Goal: Task Accomplishment & Management: Use online tool/utility

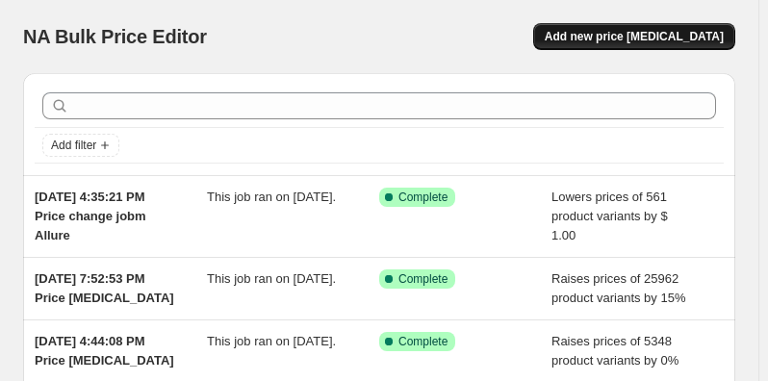
click at [646, 28] on button "Add new price [MEDICAL_DATA]" at bounding box center [634, 36] width 202 height 27
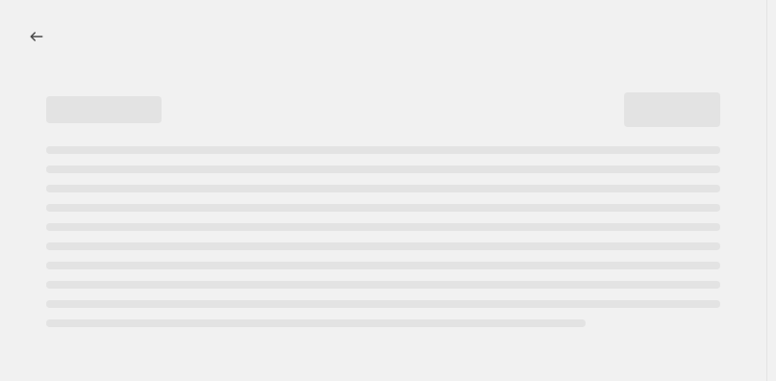
select select "percentage"
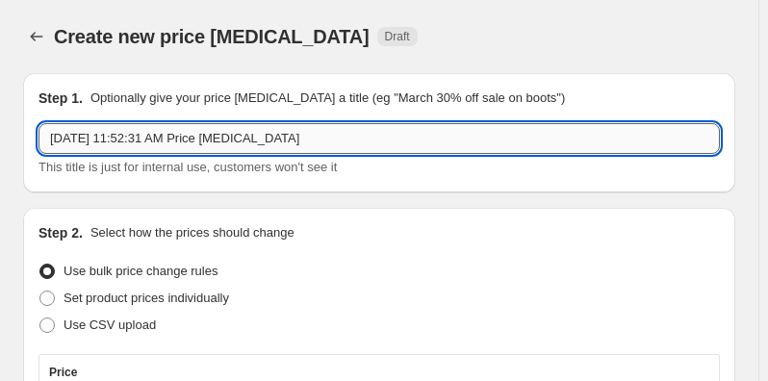
click at [345, 137] on input "[DATE] 11:52:31 AM Price [MEDICAL_DATA]" at bounding box center [378, 138] width 681 height 31
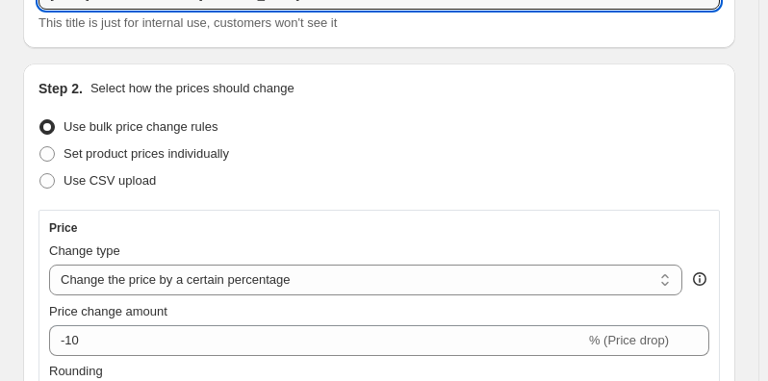
scroll to position [174, 0]
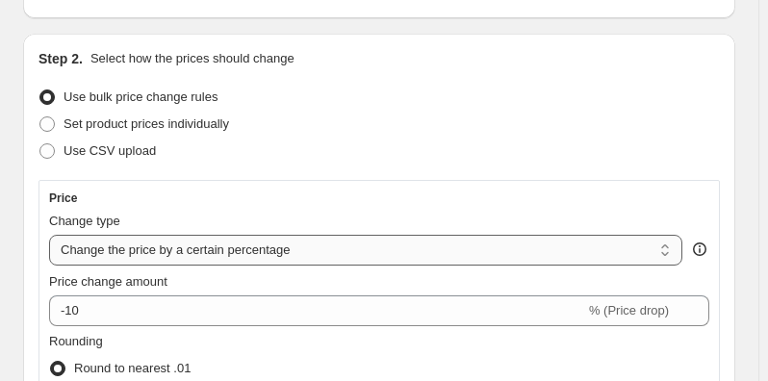
type input "[DATE] 11:52:31 AM Price [MEDICAL_DATA] Escante"
click at [236, 248] on select "Change the price to a certain amount Change the price by a certain amount Chang…" at bounding box center [365, 250] width 633 height 31
select select "no_change"
click at [49, 235] on select "Change the price to a certain amount Change the price by a certain amount Chang…" at bounding box center [365, 250] width 633 height 31
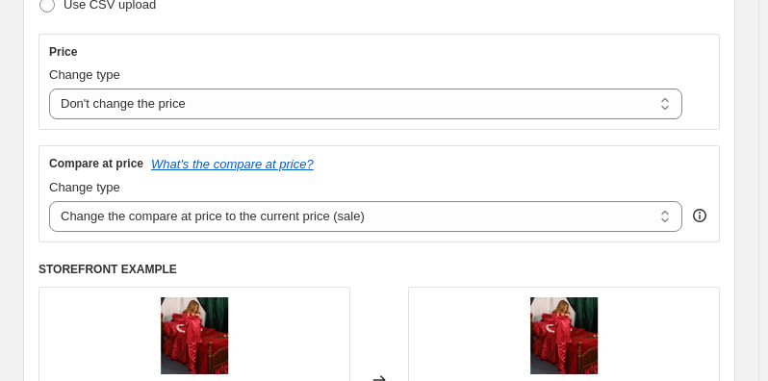
scroll to position [349, 0]
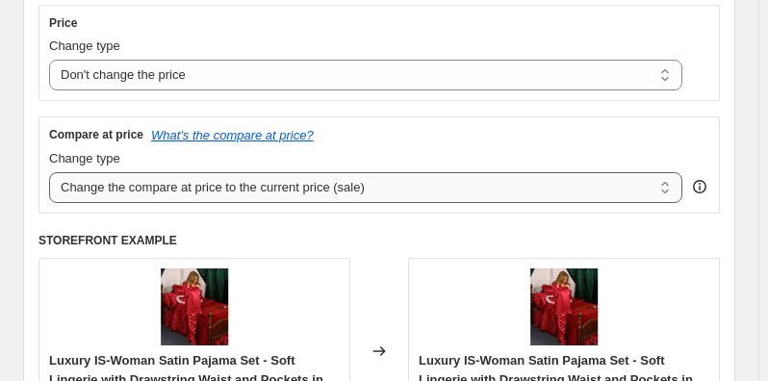
click at [271, 187] on select "Change the compare at price to the current price (sale) Change the compare at p…" at bounding box center [365, 187] width 633 height 31
select select "remove"
click at [49, 172] on select "Change the compare at price to the current price (sale) Change the compare at p…" at bounding box center [365, 187] width 633 height 31
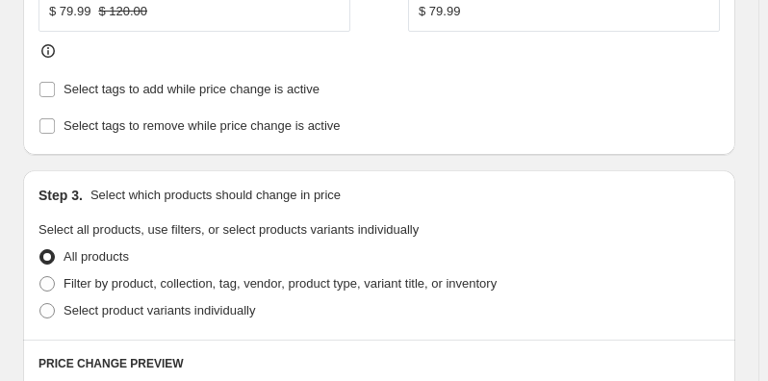
scroll to position [787, 0]
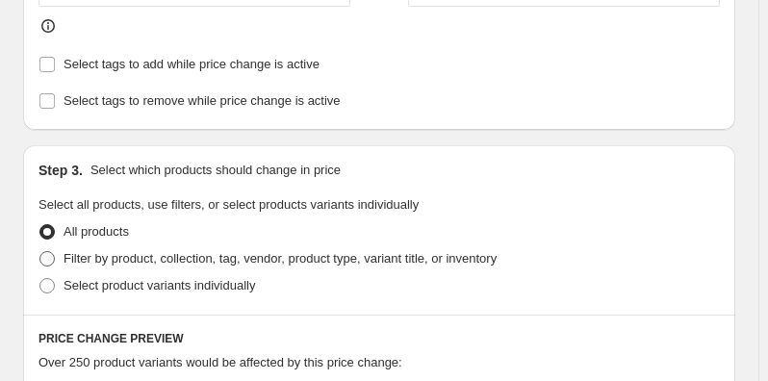
click at [42, 251] on span at bounding box center [46, 258] width 15 height 15
click at [40, 251] on input "Filter by product, collection, tag, vendor, product type, variant title, or inv…" at bounding box center [39, 251] width 1 height 1
radio input "true"
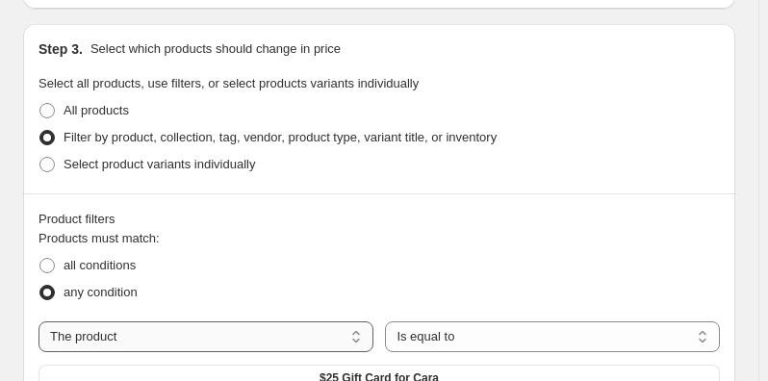
click at [136, 321] on select "The product The product's collection The product's tag The product's vendor The…" at bounding box center [205, 336] width 335 height 31
select select "vendor"
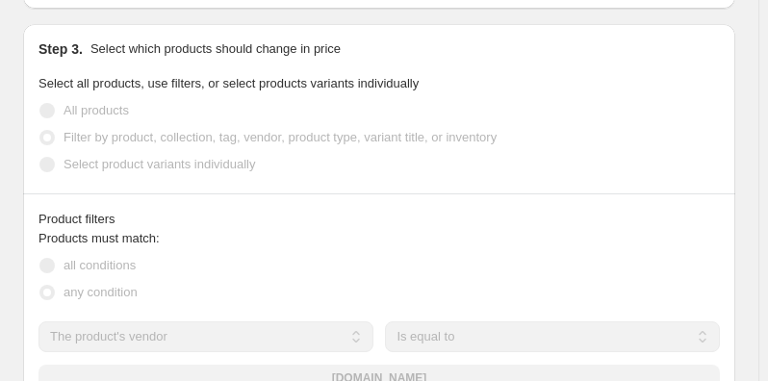
scroll to position [908, 0]
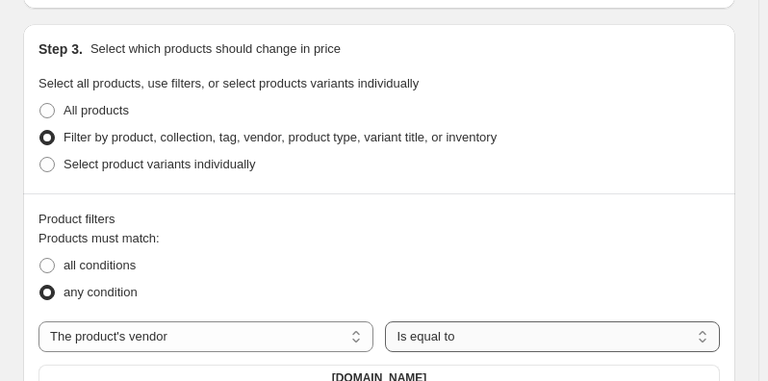
click at [462, 321] on select "Is equal to Is not equal to" at bounding box center [552, 336] width 335 height 31
select select "not_equal"
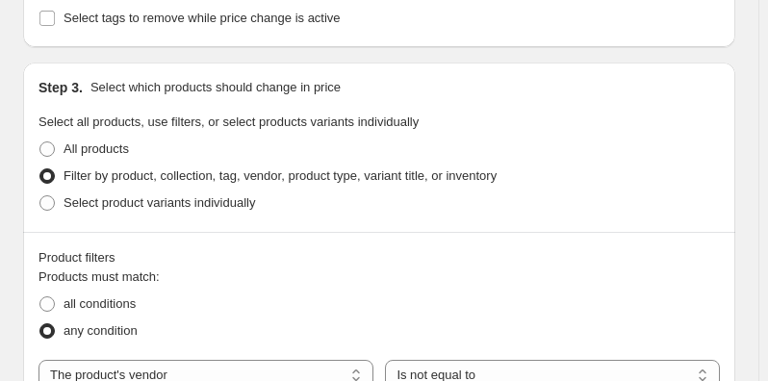
scroll to position [927, 0]
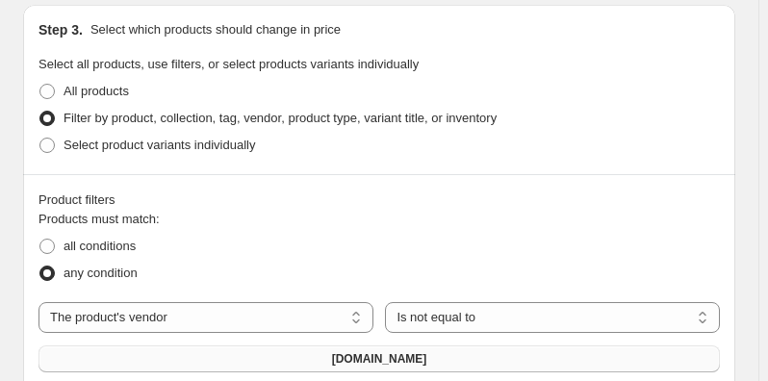
click at [349, 351] on span "[DOMAIN_NAME]" at bounding box center [379, 358] width 95 height 15
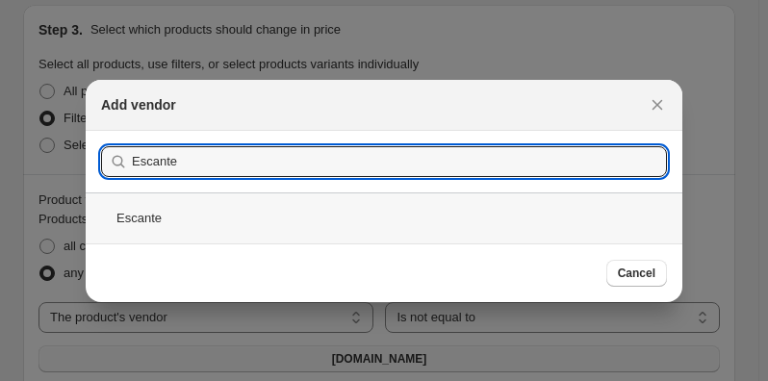
type input "Escante"
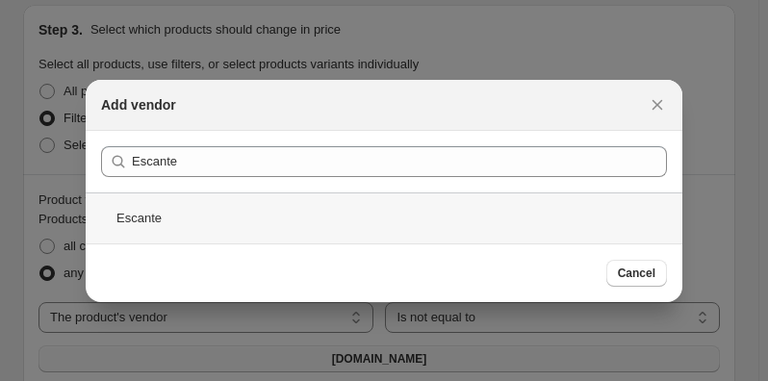
click at [180, 214] on div "Escante" at bounding box center [384, 217] width 596 height 51
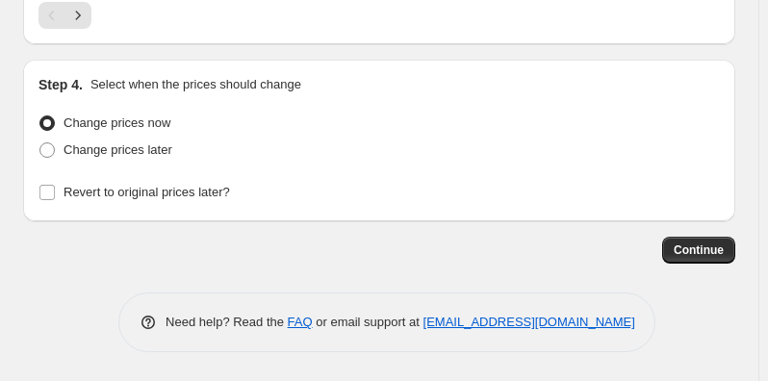
scroll to position [2369, 0]
click at [705, 246] on span "Continue" at bounding box center [698, 249] width 50 height 15
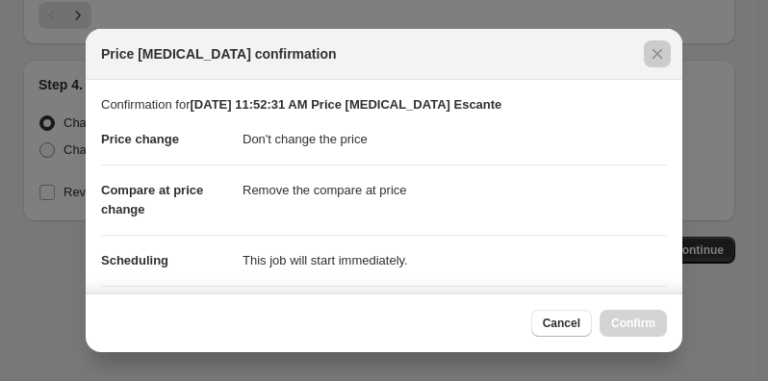
drag, startPoint x: 687, startPoint y: 173, endPoint x: 697, endPoint y: 272, distance: 99.6
click at [697, 272] on div at bounding box center [384, 190] width 768 height 381
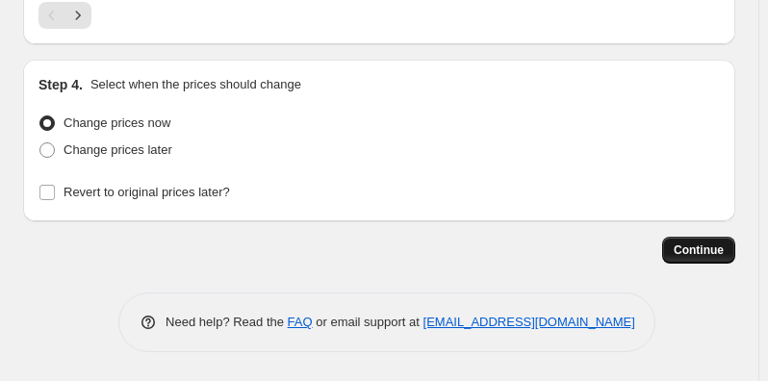
click at [696, 250] on span "Continue" at bounding box center [698, 249] width 50 height 15
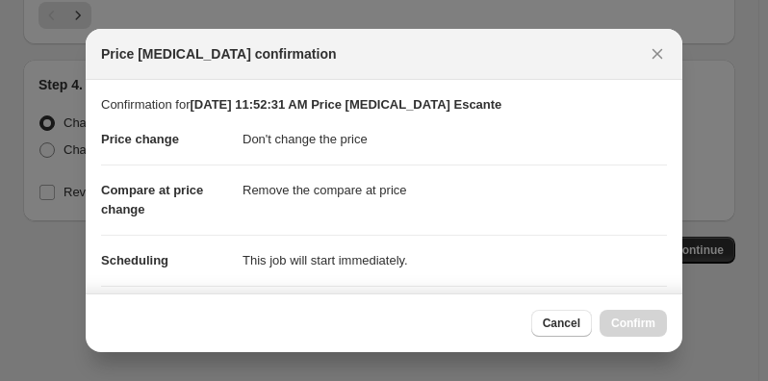
click at [722, 29] on div at bounding box center [384, 190] width 768 height 381
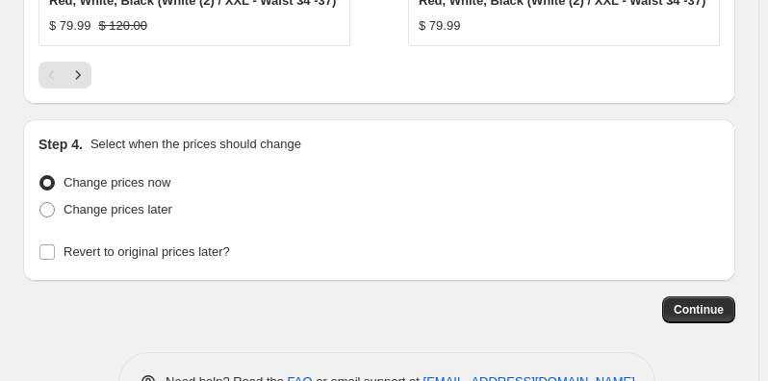
scroll to position [2360, 0]
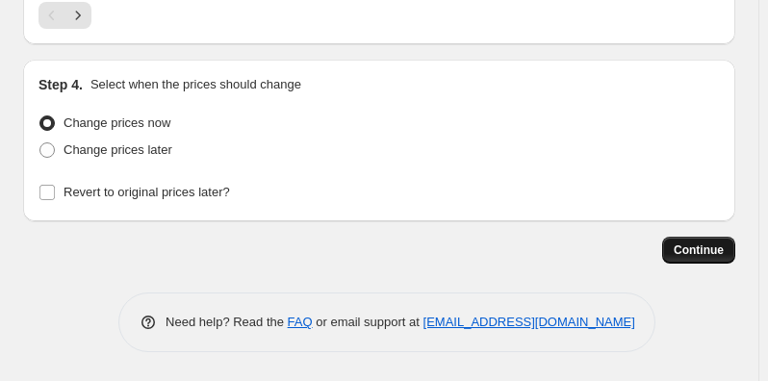
click at [692, 255] on span "Continue" at bounding box center [698, 249] width 50 height 15
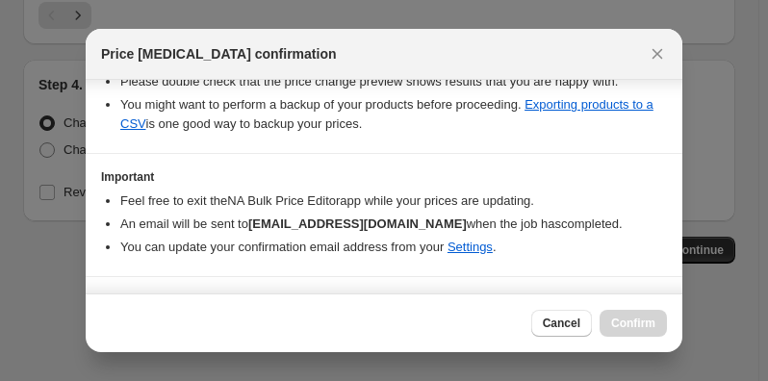
scroll to position [420, 0]
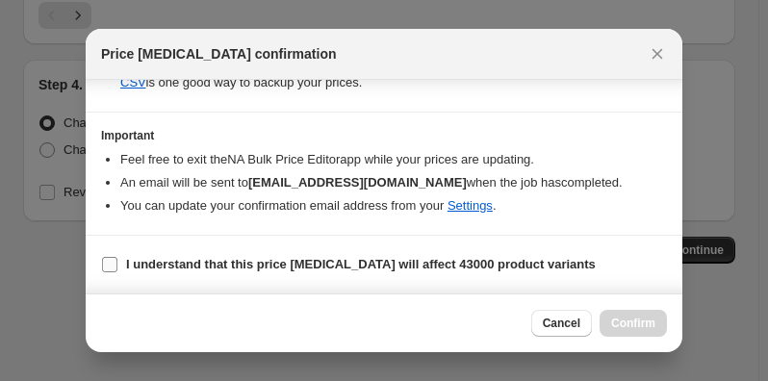
click at [107, 272] on input "I understand that this price [MEDICAL_DATA] will affect 43000 product variants" at bounding box center [109, 264] width 15 height 15
checkbox input "true"
click at [623, 320] on span "Confirm" at bounding box center [633, 322] width 44 height 15
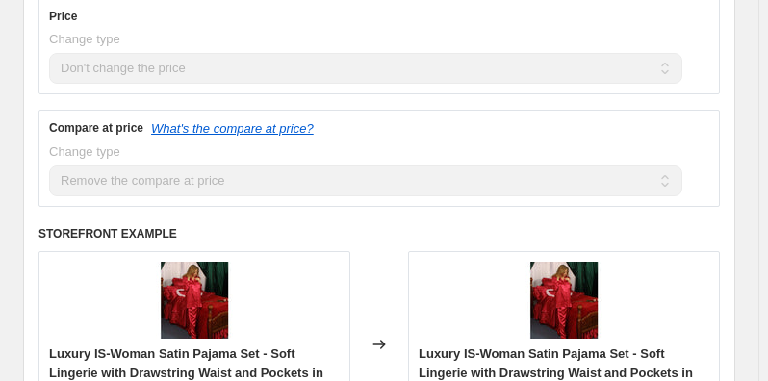
scroll to position [27, 0]
